Goal: Task Accomplishment & Management: Manage account settings

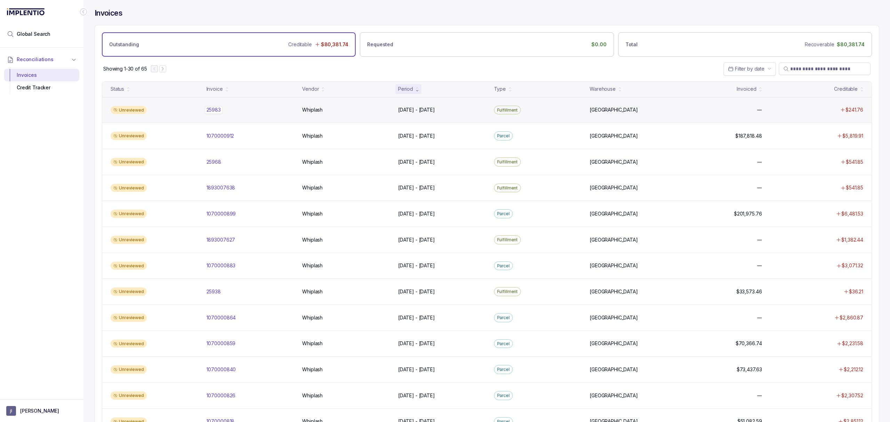
click at [212, 113] on p "25983" at bounding box center [214, 110] width 18 height 8
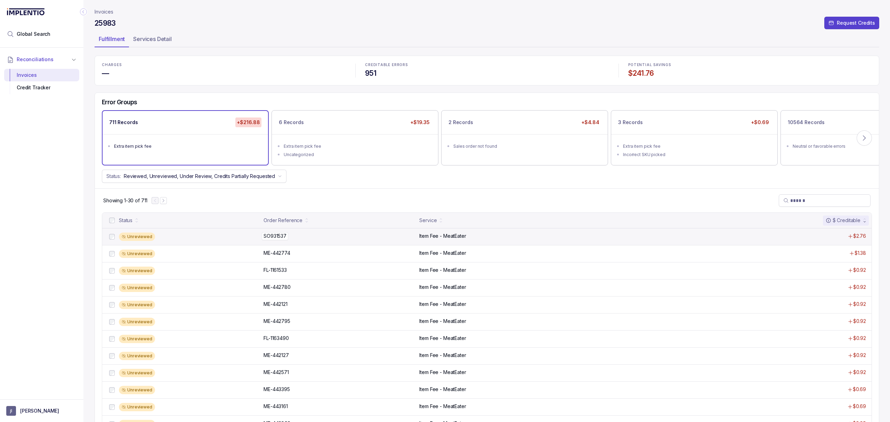
click at [268, 237] on p "SO931537" at bounding box center [275, 236] width 26 height 8
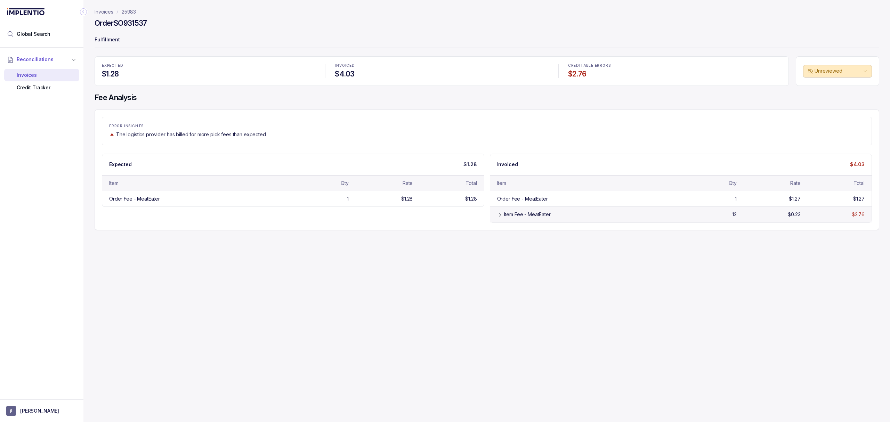
click at [558, 218] on div "Item Fee - MeatEater" at bounding box center [588, 214] width 169 height 7
click at [128, 13] on p "25983" at bounding box center [129, 11] width 14 height 7
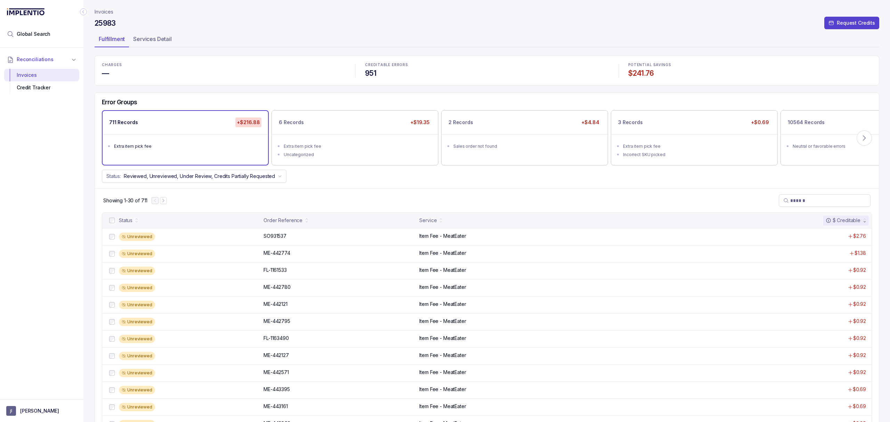
click at [103, 11] on p "Invoices" at bounding box center [104, 11] width 19 height 7
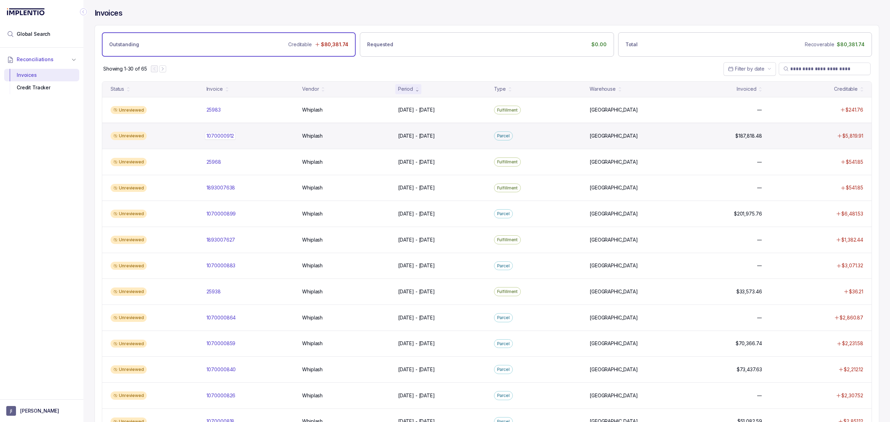
click at [226, 140] on p "1070000912" at bounding box center [220, 136] width 31 height 8
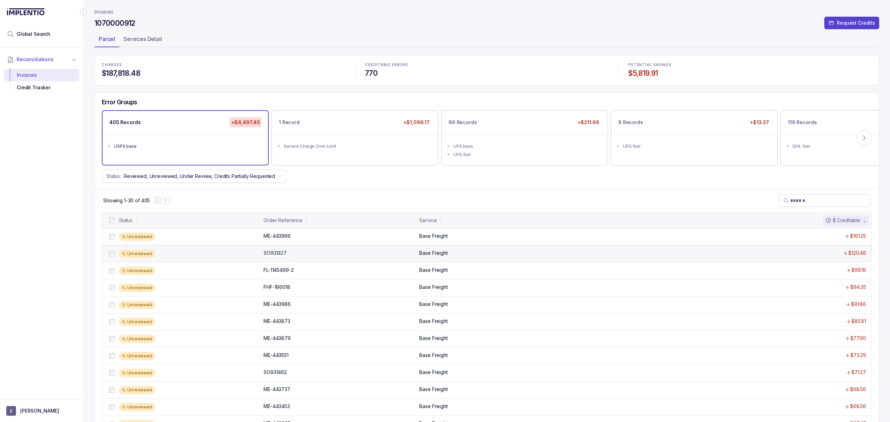
click at [268, 253] on p "SO931327" at bounding box center [275, 253] width 26 height 8
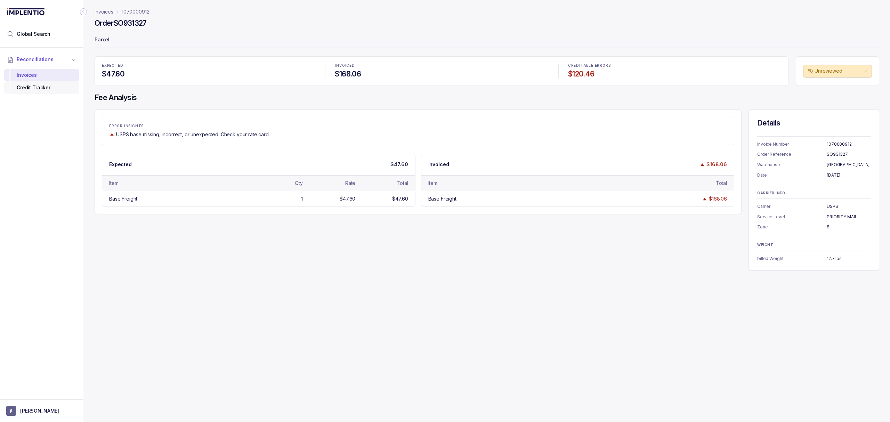
click at [35, 91] on div "Credit Tracker" at bounding box center [42, 87] width 64 height 13
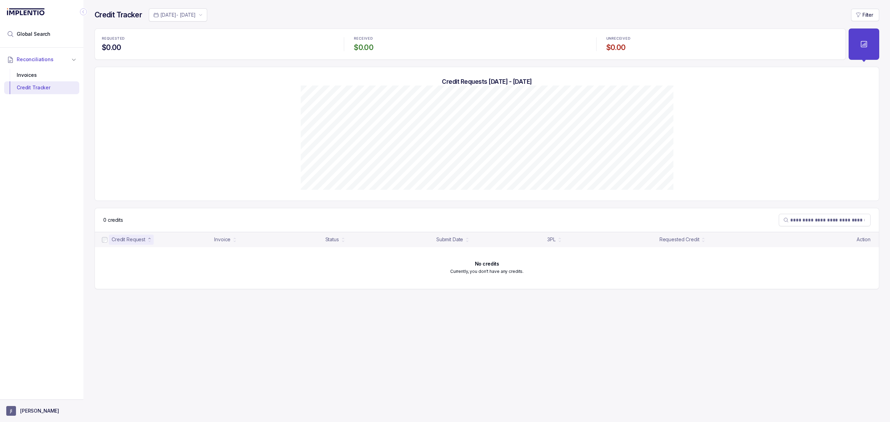
click at [43, 410] on button "[PERSON_NAME]" at bounding box center [41, 411] width 71 height 10
click at [35, 398] on p "Logout" at bounding box center [46, 395] width 58 height 7
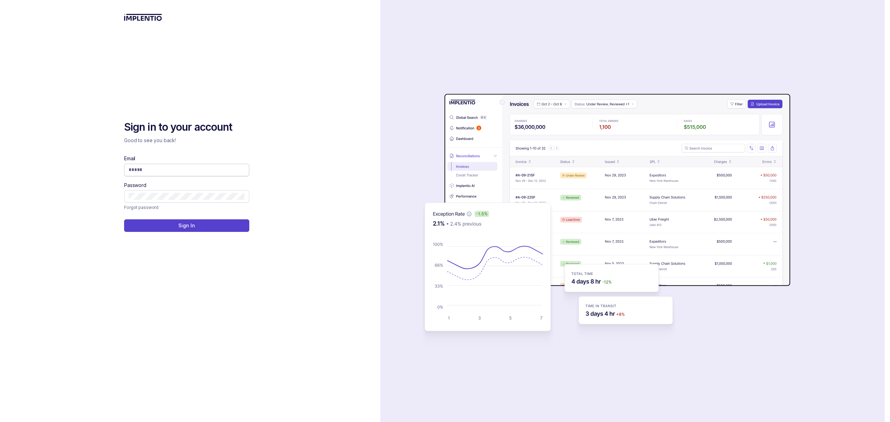
click at [161, 169] on input "Email" at bounding box center [187, 169] width 116 height 7
type input "**********"
click at [178, 225] on p "Sign In" at bounding box center [186, 225] width 16 height 7
click at [205, 221] on button "Sign In" at bounding box center [186, 225] width 125 height 13
click at [284, 74] on div "**********" at bounding box center [190, 211] width 380 height 422
